Goal: Task Accomplishment & Management: Use online tool/utility

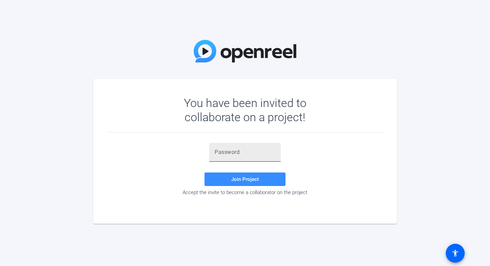
click at [244, 153] on input "text" at bounding box center [245, 152] width 61 height 8
paste input "j%GD'c"
type input "j%GD'c"
click at [257, 176] on span "Join Project" at bounding box center [245, 179] width 28 height 6
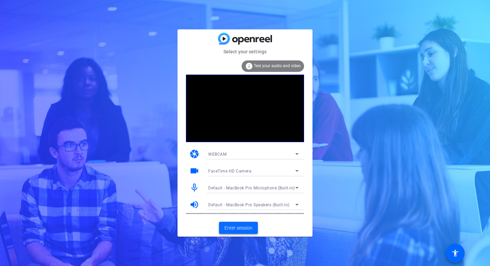
click at [249, 229] on span "Enter session" at bounding box center [238, 227] width 28 height 7
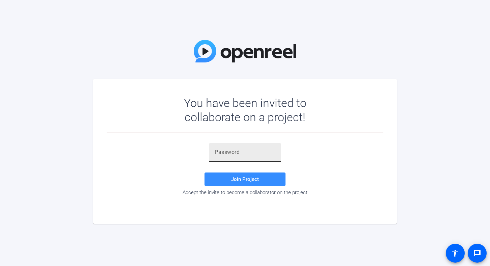
click at [250, 143] on div at bounding box center [245, 152] width 61 height 19
paste input "j%GD'c"
click at [215, 148] on input "j%GD'c" at bounding box center [245, 152] width 61 height 8
type input "j%GD'c"
click at [247, 185] on span at bounding box center [245, 179] width 81 height 16
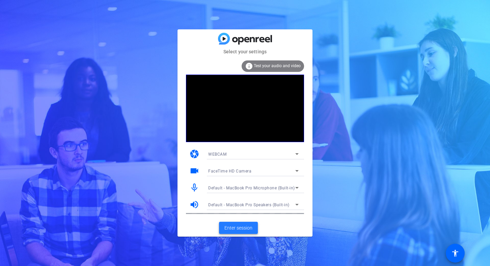
click at [253, 229] on span at bounding box center [238, 228] width 39 height 16
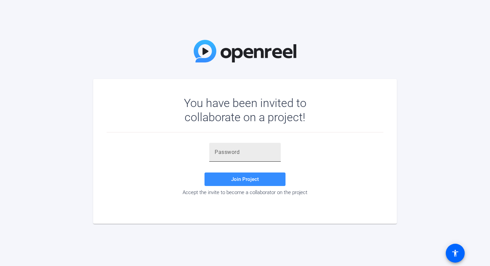
click at [229, 148] on input "text" at bounding box center [245, 152] width 61 height 8
paste input "j%GD'c"
type input "j%GD'c"
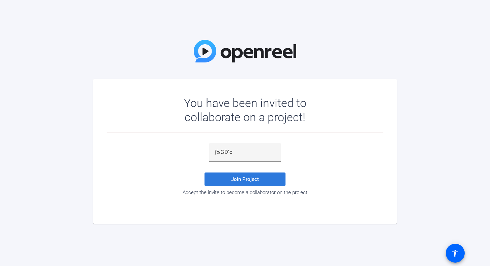
click at [254, 178] on span "Join Project" at bounding box center [245, 179] width 28 height 6
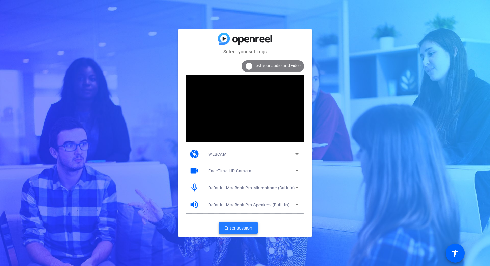
click at [238, 223] on span at bounding box center [238, 228] width 39 height 16
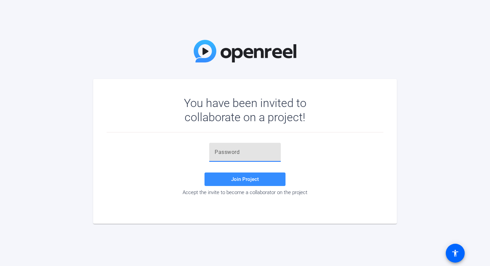
click at [232, 152] on input "text" at bounding box center [245, 152] width 61 height 8
paste input "j%GD'c"
type input "j%GD'c"
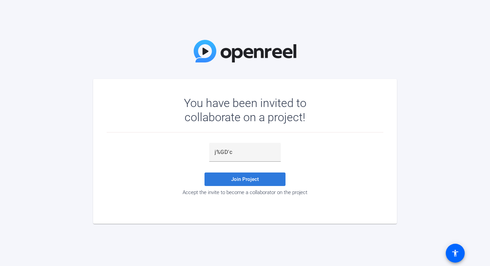
click at [239, 180] on span "Join Project" at bounding box center [245, 179] width 28 height 6
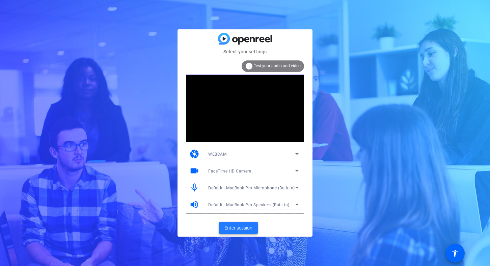
click at [234, 230] on span "Enter session" at bounding box center [238, 227] width 28 height 7
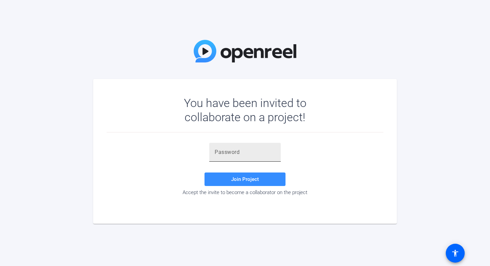
click at [261, 151] on input "text" at bounding box center [245, 152] width 61 height 8
paste input "j%GD'c"
type input "j%GD'c"
click at [250, 180] on span "Join Project" at bounding box center [245, 179] width 28 height 6
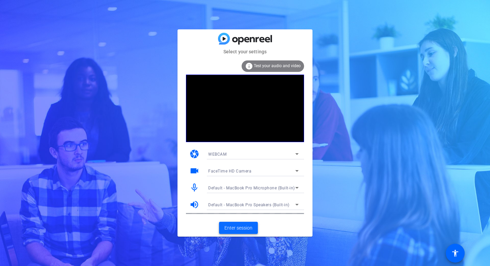
click at [248, 231] on span "Enter session" at bounding box center [238, 227] width 28 height 7
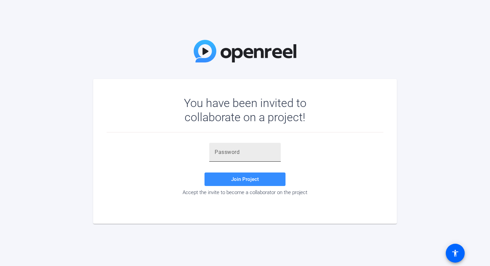
click at [221, 151] on input "text" at bounding box center [245, 152] width 61 height 8
paste input "j%GD'c"
type input "j%GD'c"
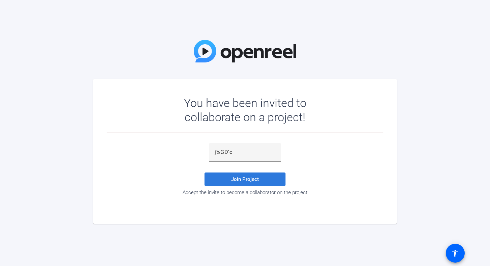
click at [235, 180] on span "Join Project" at bounding box center [245, 179] width 28 height 6
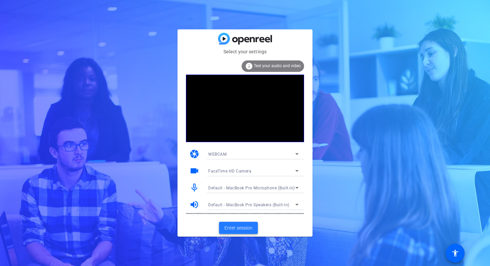
click at [246, 231] on span "Enter session" at bounding box center [238, 227] width 28 height 7
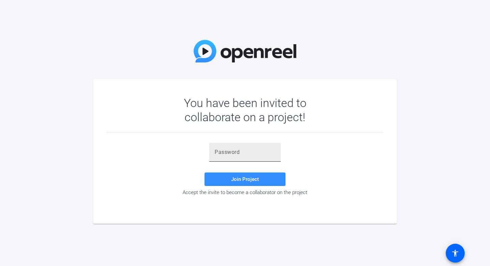
click at [233, 146] on div at bounding box center [245, 152] width 61 height 19
click at [232, 154] on input "text" at bounding box center [245, 152] width 61 height 8
paste input "j%GD'c"
type input "j%GD'c"
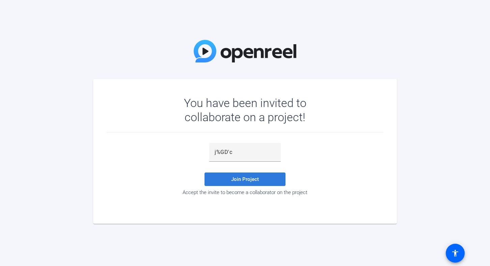
click at [230, 179] on span at bounding box center [245, 179] width 81 height 16
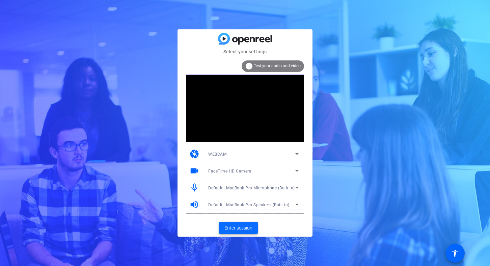
click at [238, 232] on span at bounding box center [238, 228] width 39 height 16
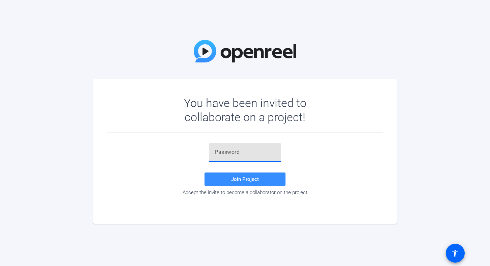
click at [253, 152] on input "text" at bounding box center [245, 152] width 61 height 8
paste input "j%GD'c"
type input "j%GD'c"
click at [235, 182] on span at bounding box center [245, 179] width 81 height 16
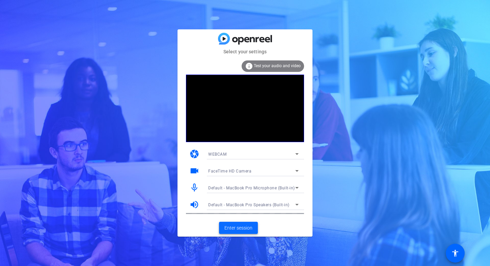
click at [230, 225] on span "Enter session" at bounding box center [238, 227] width 28 height 7
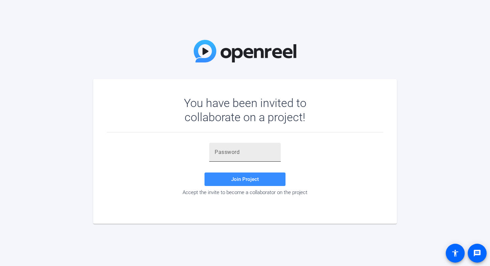
click at [243, 160] on div at bounding box center [245, 152] width 61 height 19
paste input "j%GD'c"
type input "j%GD'c"
click at [238, 176] on span "Join Project" at bounding box center [245, 179] width 28 height 6
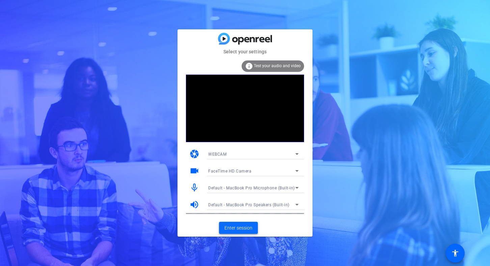
click at [234, 230] on span "Enter session" at bounding box center [238, 227] width 28 height 7
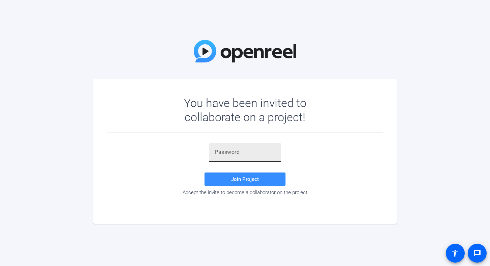
click at [227, 158] on div at bounding box center [245, 152] width 61 height 19
paste input "j%GD'c"
type input "j%GD'c"
click at [222, 175] on span at bounding box center [245, 179] width 81 height 16
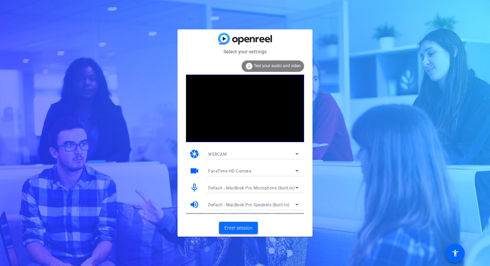
click at [230, 223] on span at bounding box center [238, 228] width 39 height 16
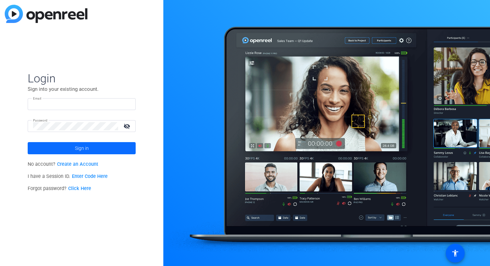
type input "[PERSON_NAME][EMAIL_ADDRESS][DOMAIN_NAME]"
click at [83, 144] on span "Sign in" at bounding box center [82, 148] width 14 height 17
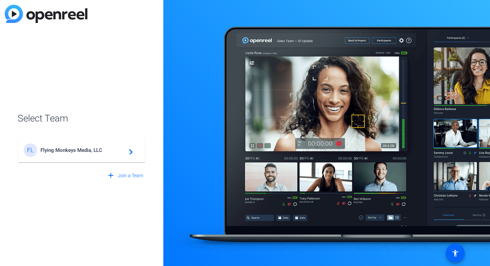
click at [72, 142] on mat-card-content "FL Flying Monkeys Media, LLC navigate_next" at bounding box center [81, 150] width 127 height 24
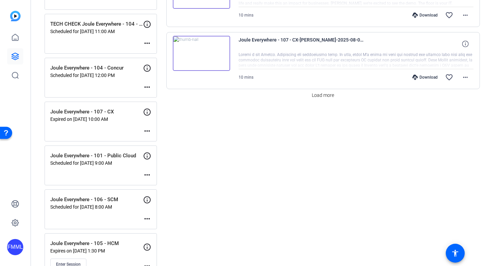
scroll to position [634, 0]
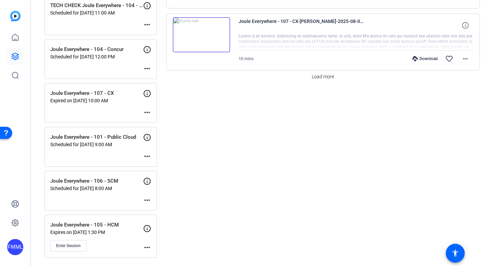
click at [72, 251] on div "Joule Everywhere - 105 - HCM Expires on Aug 15, 2025 @ 1:30 PM Enter Session mo…" at bounding box center [101, 236] width 112 height 43
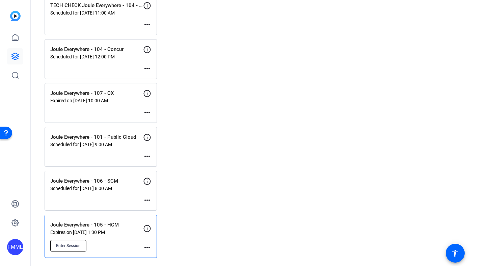
click at [66, 241] on button "Enter Session" at bounding box center [68, 245] width 36 height 11
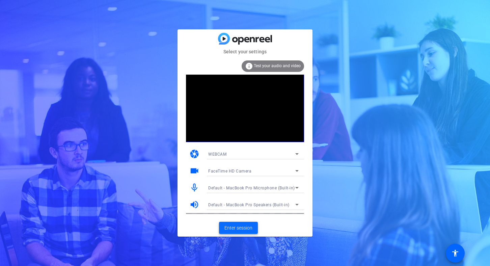
click at [241, 232] on span at bounding box center [238, 228] width 39 height 16
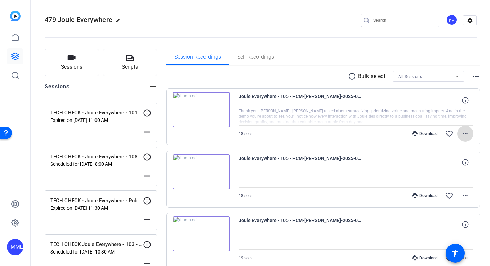
click at [462, 136] on mat-icon "more_horiz" at bounding box center [465, 134] width 8 height 8
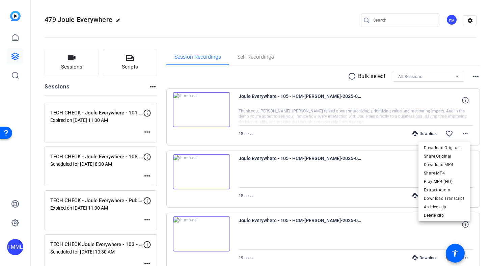
click at [317, 56] on div at bounding box center [245, 133] width 490 height 266
